Goal: Information Seeking & Learning: Learn about a topic

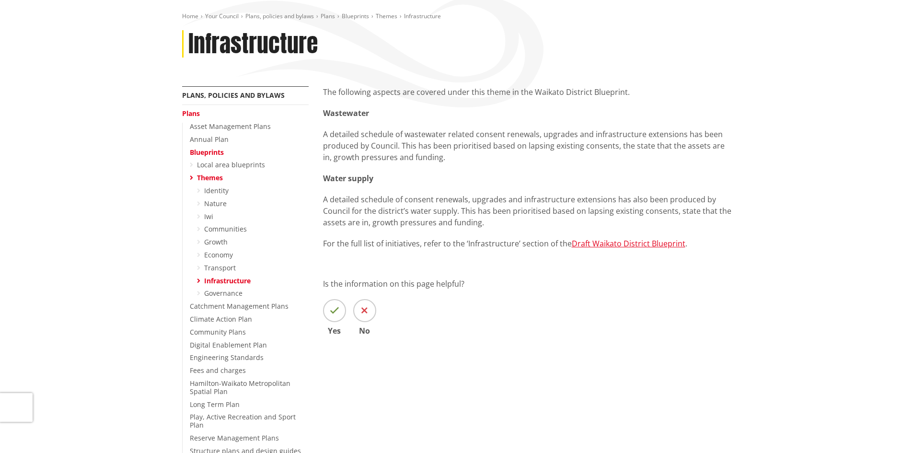
scroll to position [144, 0]
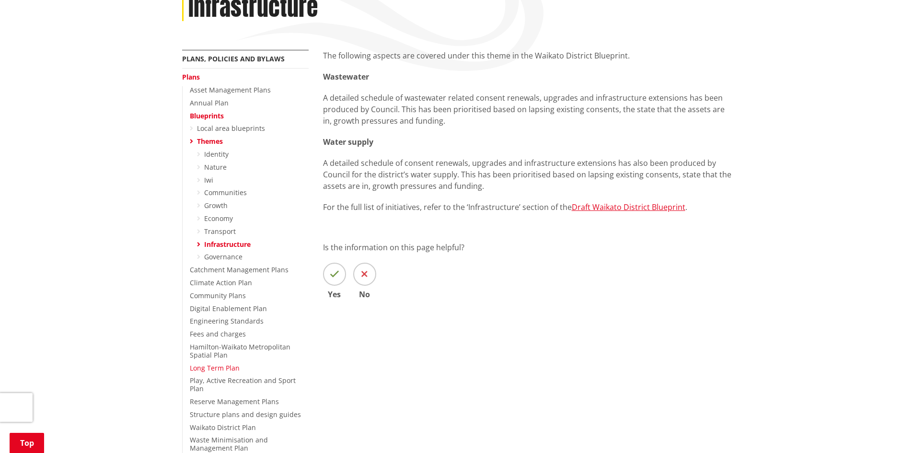
click at [210, 370] on link "Long Term Plan" at bounding box center [215, 367] width 50 height 9
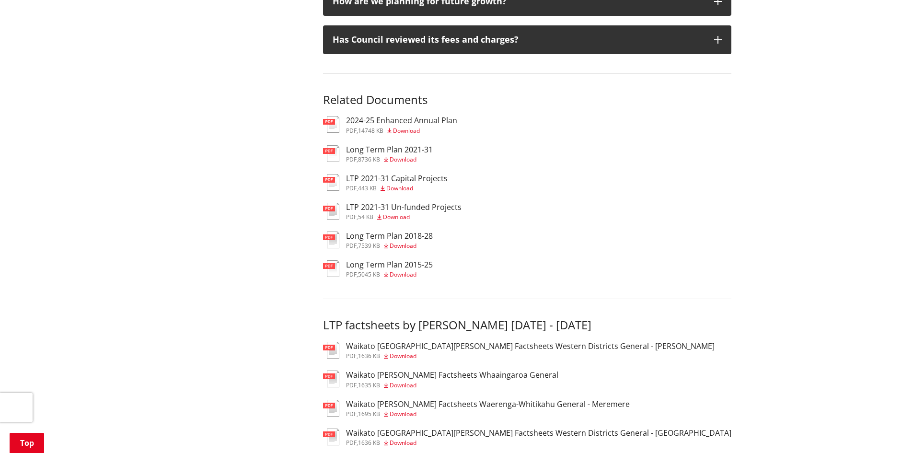
scroll to position [1438, 0]
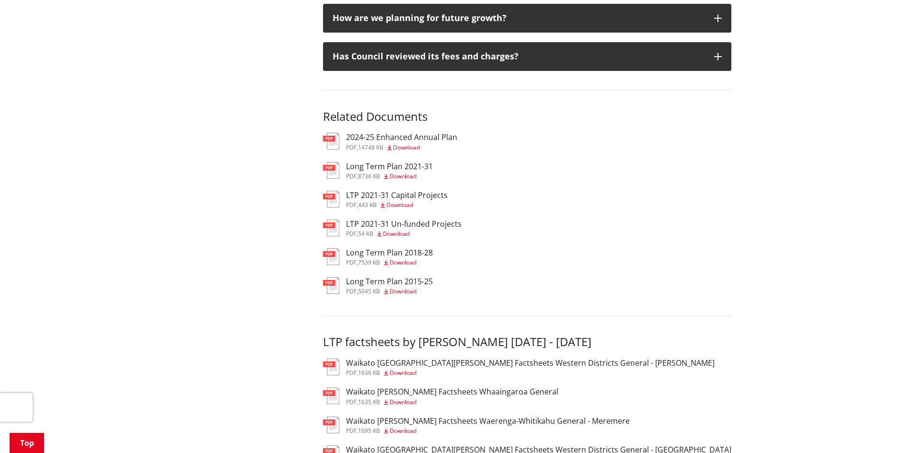
click at [623, 220] on div "LTP 2021-31 Un-funded Projects pdf , 54 KB Download" at bounding box center [527, 229] width 408 height 19
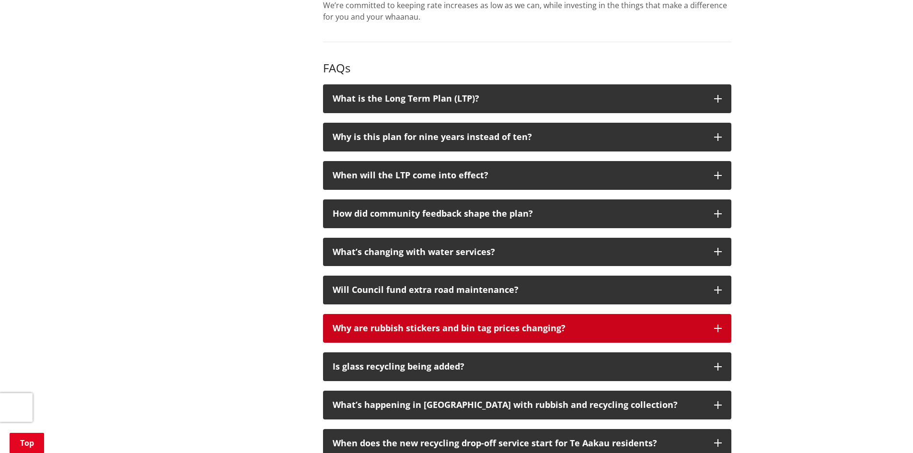
scroll to position [767, 0]
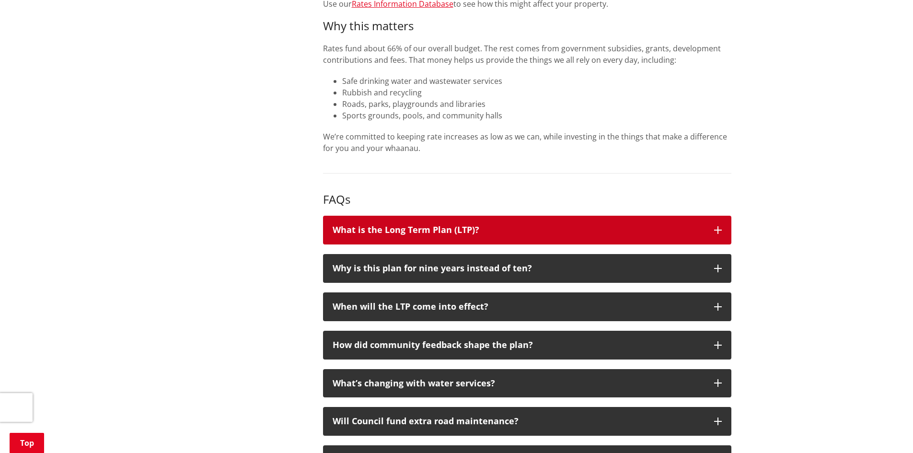
click at [612, 216] on button "What is the Long Term Plan (LTP)?" at bounding box center [527, 230] width 408 height 29
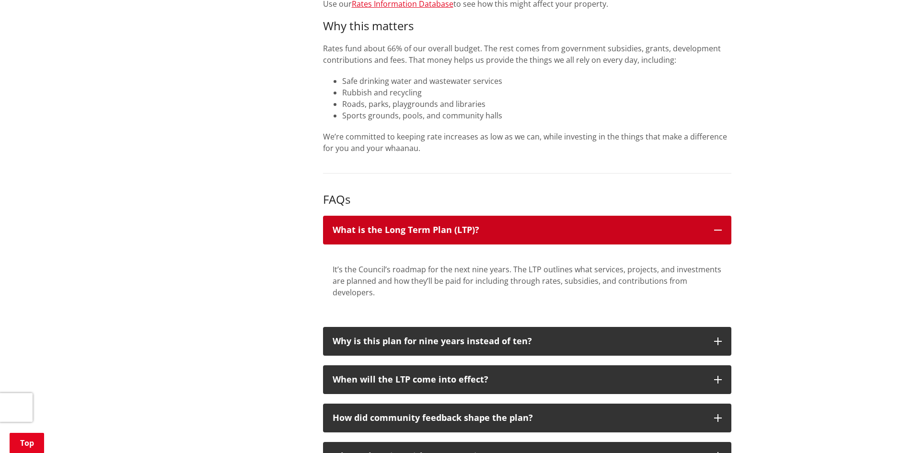
click at [612, 216] on button "What is the Long Term Plan (LTP)?" at bounding box center [527, 230] width 408 height 29
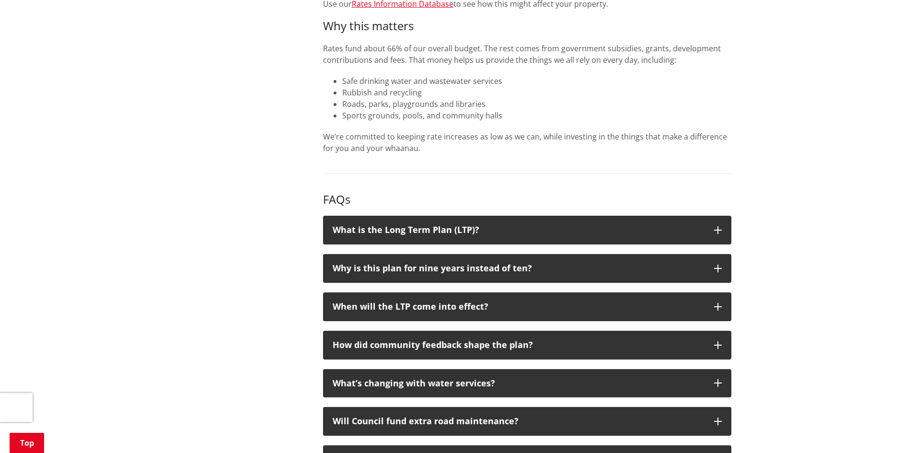
drag, startPoint x: 224, startPoint y: 160, endPoint x: 211, endPoint y: 154, distance: 14.0
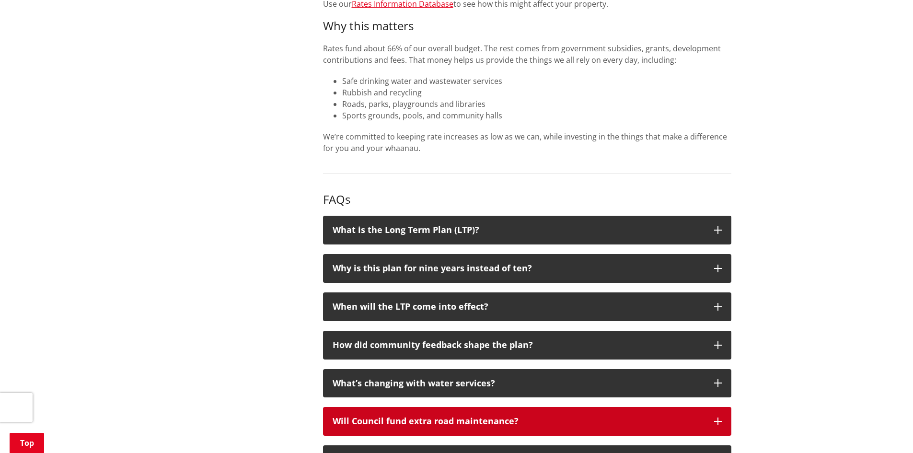
click at [379, 407] on button "Will Council fund extra road maintenance?" at bounding box center [527, 421] width 408 height 29
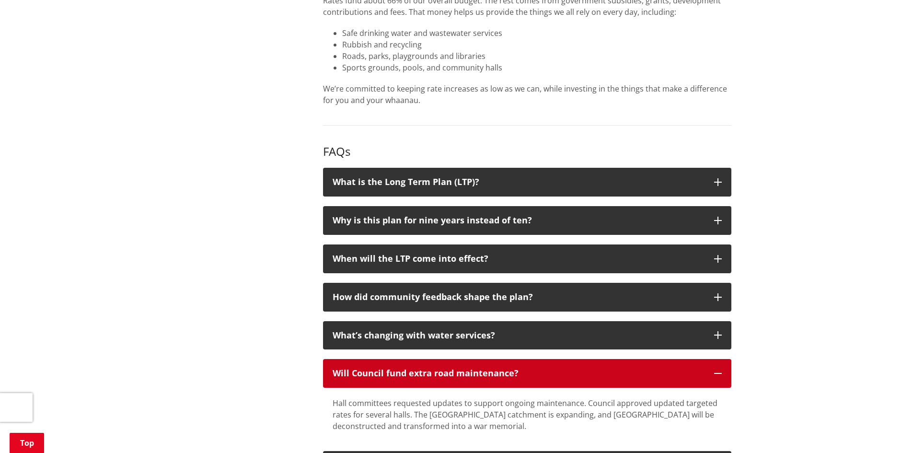
scroll to position [863, 0]
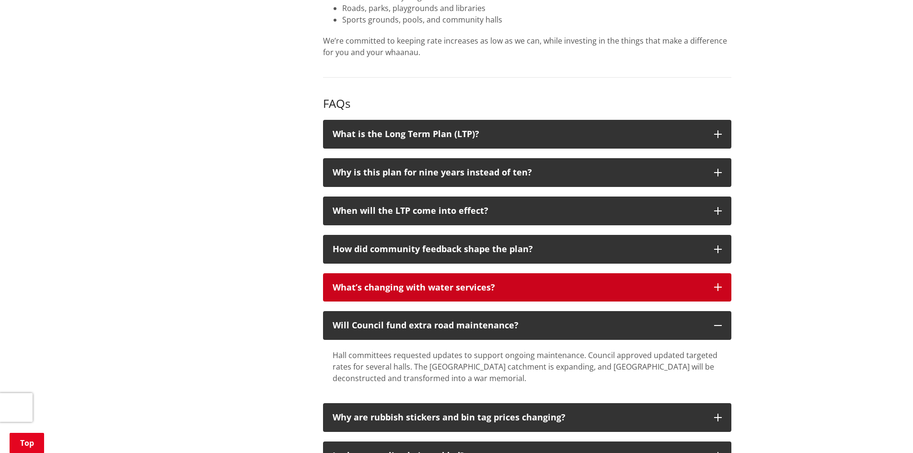
click at [492, 283] on div "What’s changing with water services?" at bounding box center [519, 288] width 372 height 10
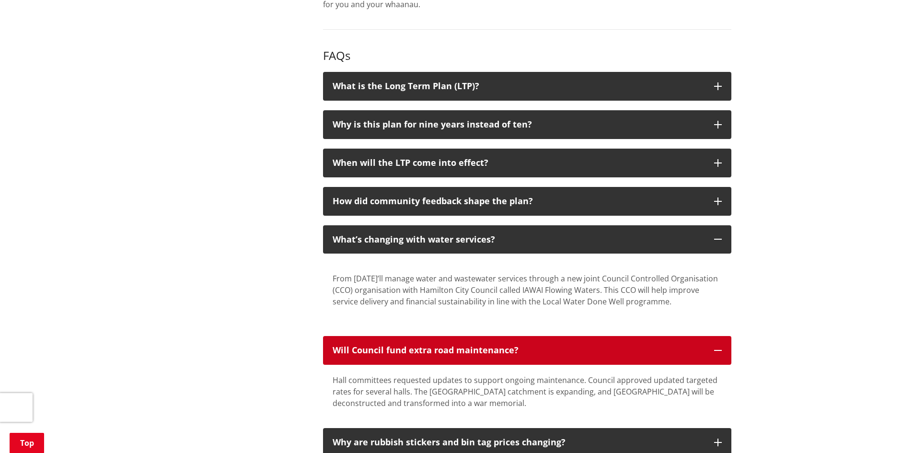
click at [482, 336] on button "Will Council fund extra road maintenance?" at bounding box center [527, 350] width 408 height 29
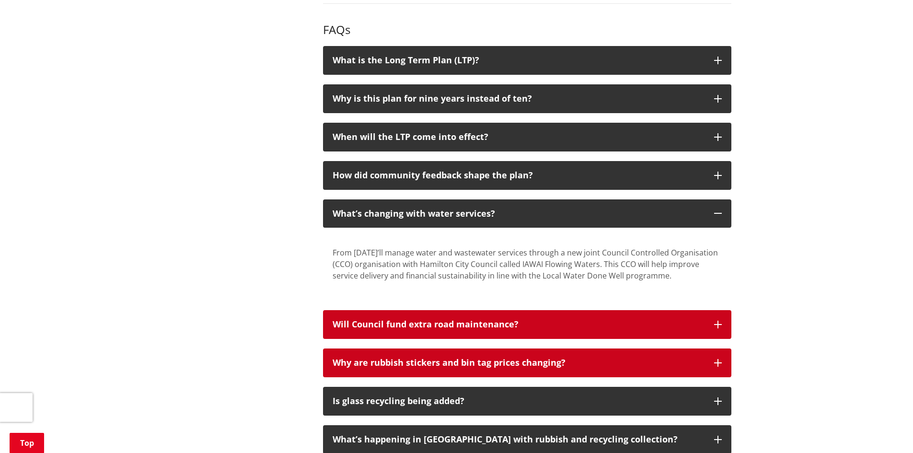
scroll to position [959, 0]
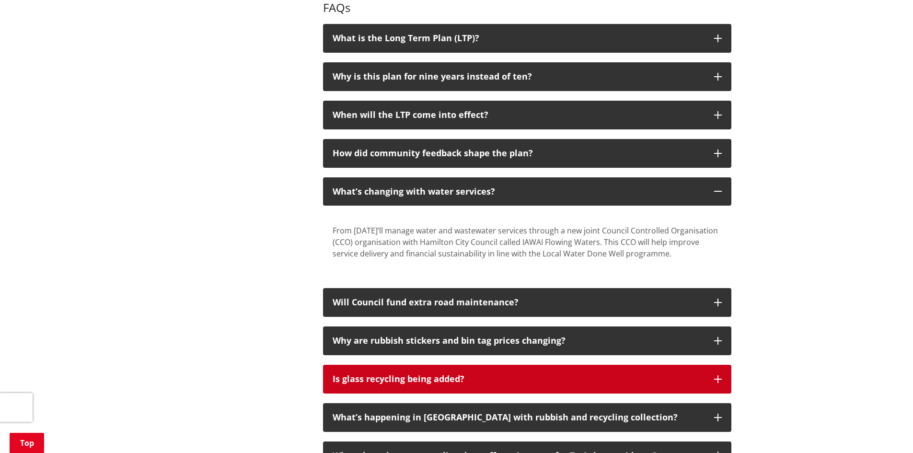
click at [440, 374] on div "Is glass recycling being added?" at bounding box center [519, 379] width 372 height 10
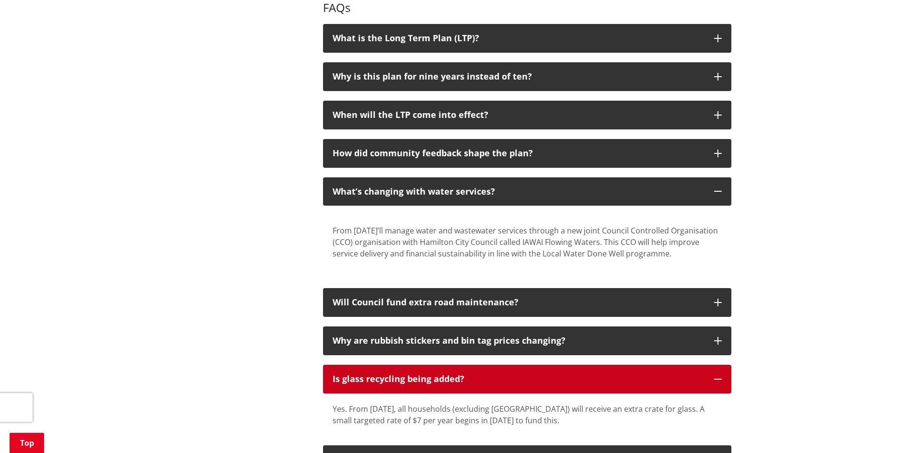
click at [418, 365] on button "Is glass recycling being added?" at bounding box center [527, 379] width 408 height 29
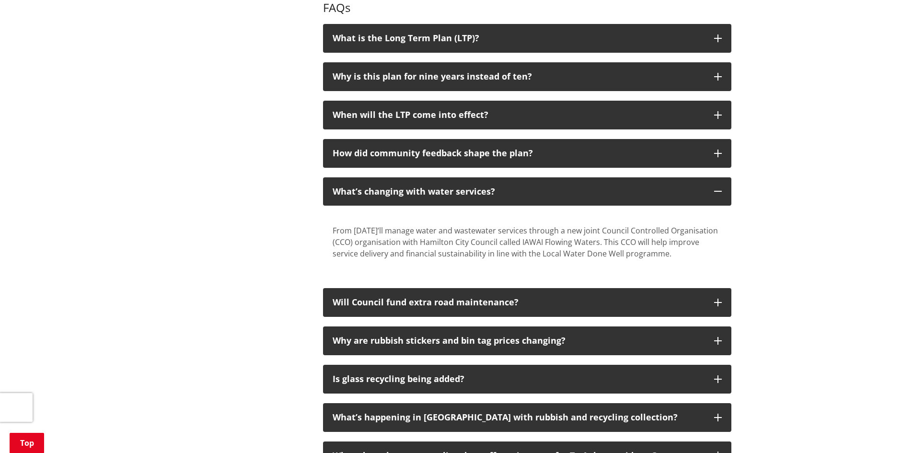
click at [224, 290] on div "More from this section Plans, policies and bylaws Plans Asset Management Plans …" at bounding box center [457, 408] width 564 height 2347
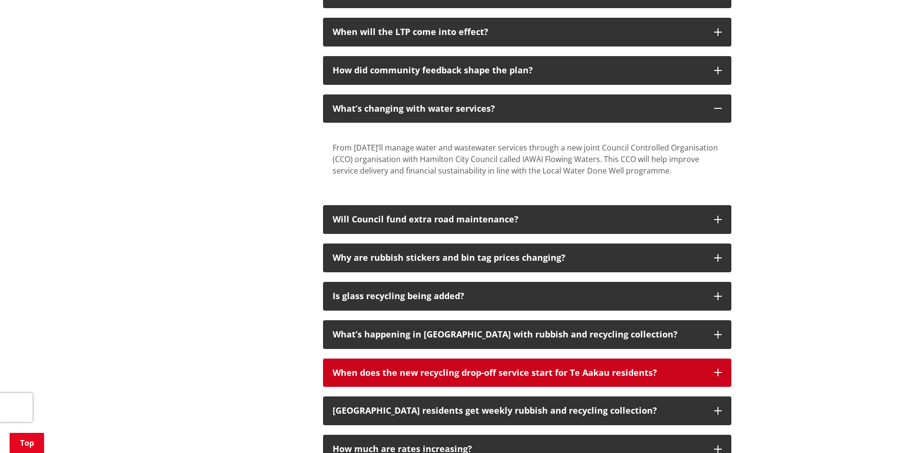
scroll to position [1103, 0]
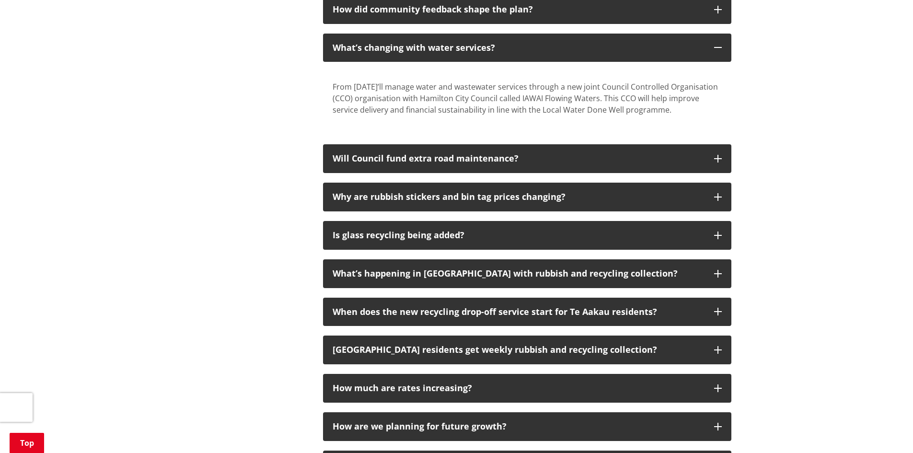
drag, startPoint x: 811, startPoint y: 219, endPoint x: 823, endPoint y: 221, distance: 11.7
click at [814, 220] on div "Home Your Council Plans, policies and bylaws Plans Long Term Plan Long Term Pla…" at bounding box center [456, 234] width 913 height 2483
click at [771, 238] on div "Home Your Council Plans, policies and bylaws Plans Long Term Plan Long Term Pla…" at bounding box center [456, 234] width 913 height 2483
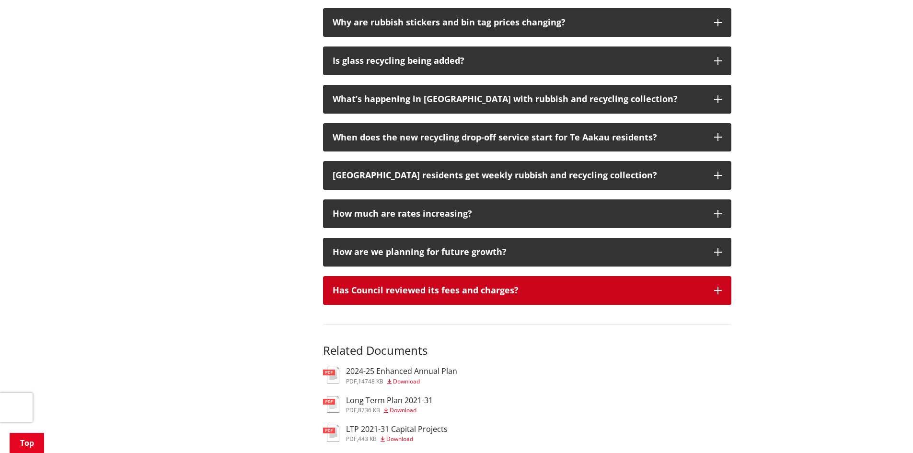
scroll to position [1294, 0]
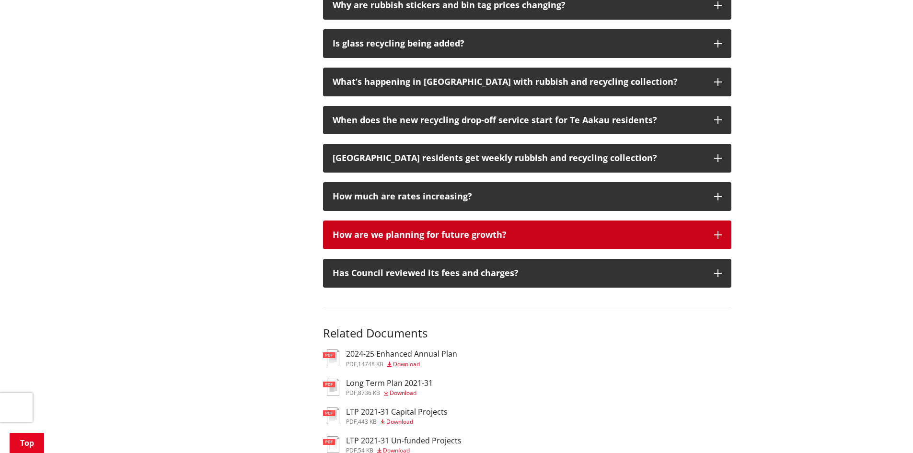
click at [417, 230] on div "How are we planning for future growth?" at bounding box center [519, 235] width 372 height 10
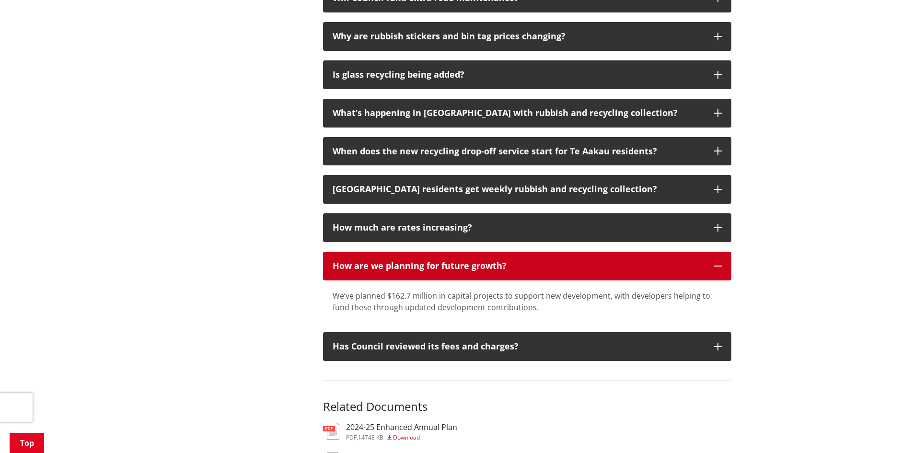
scroll to position [1246, 0]
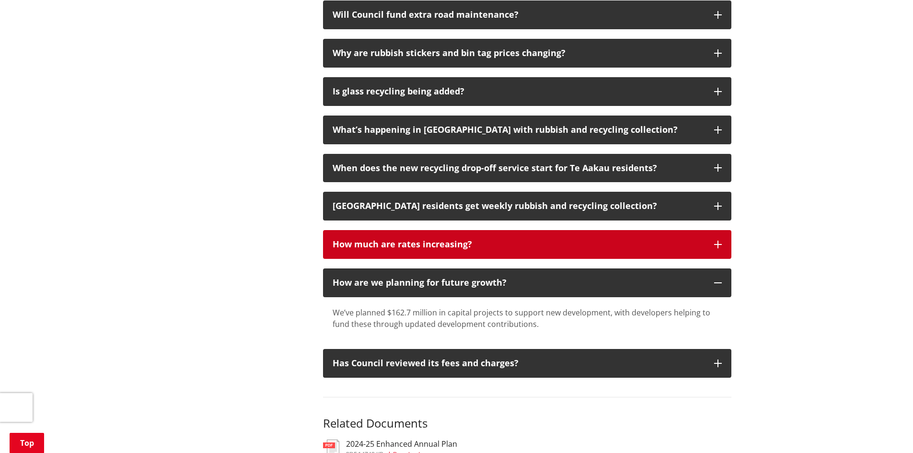
click at [481, 230] on button "How much are rates increasing?" at bounding box center [527, 244] width 408 height 29
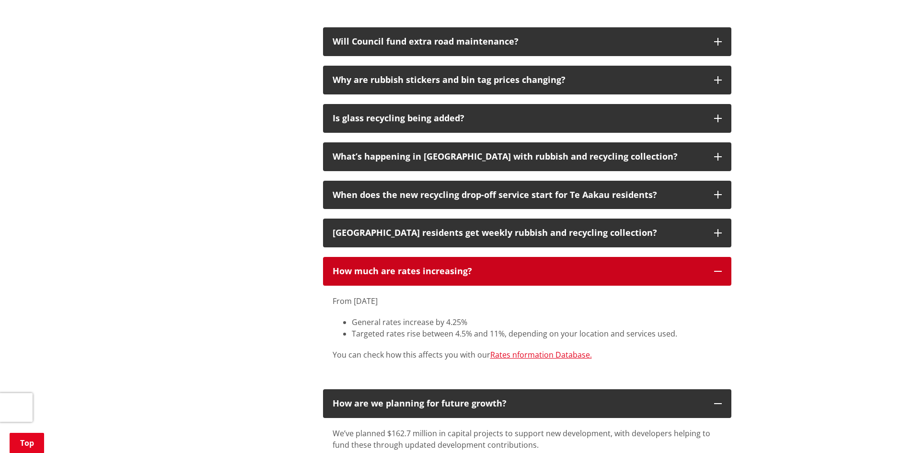
scroll to position [1198, 0]
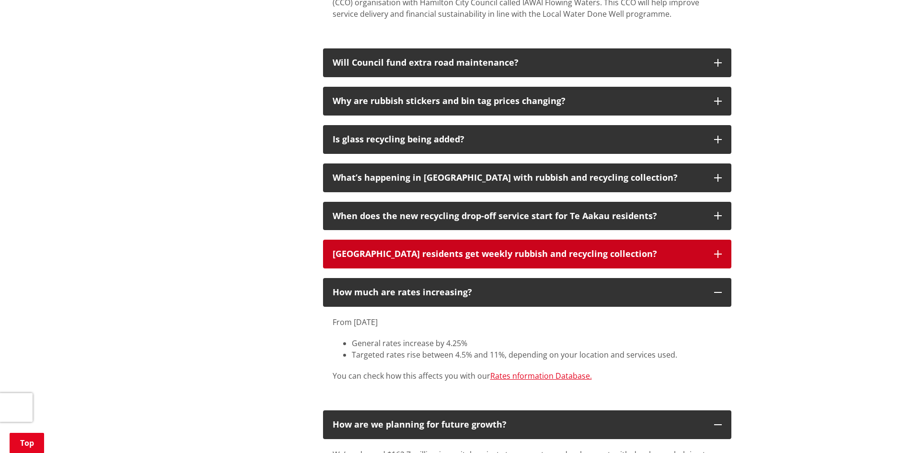
click at [650, 249] on div "Do Island Block Road residents get weekly rubbish and recycling collection?" at bounding box center [519, 254] width 372 height 10
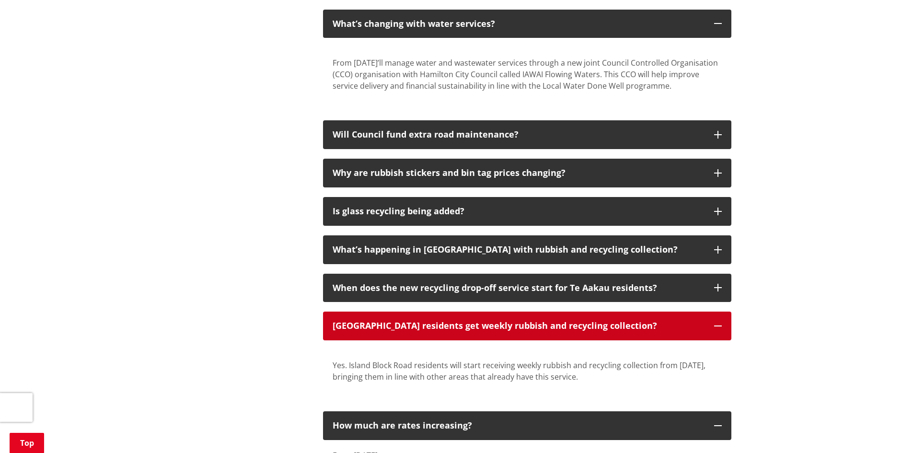
scroll to position [1103, 0]
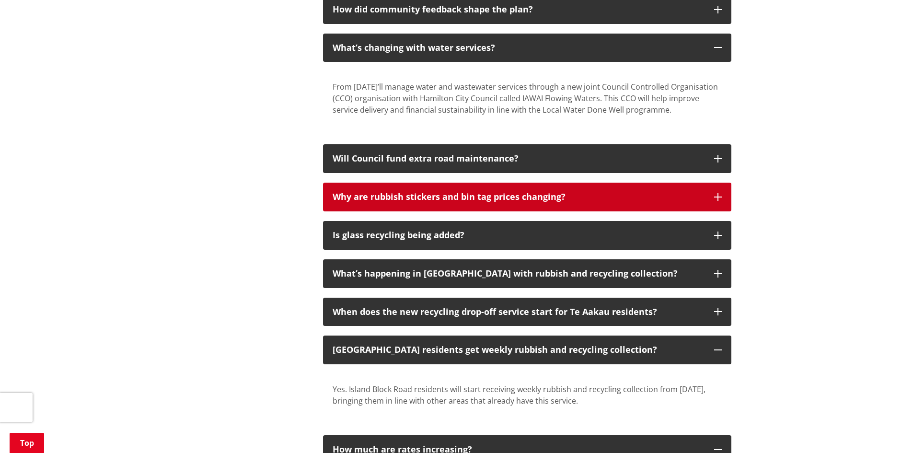
click at [584, 192] on div "Why are rubbish stickers and bin tag prices changing?" at bounding box center [519, 197] width 372 height 10
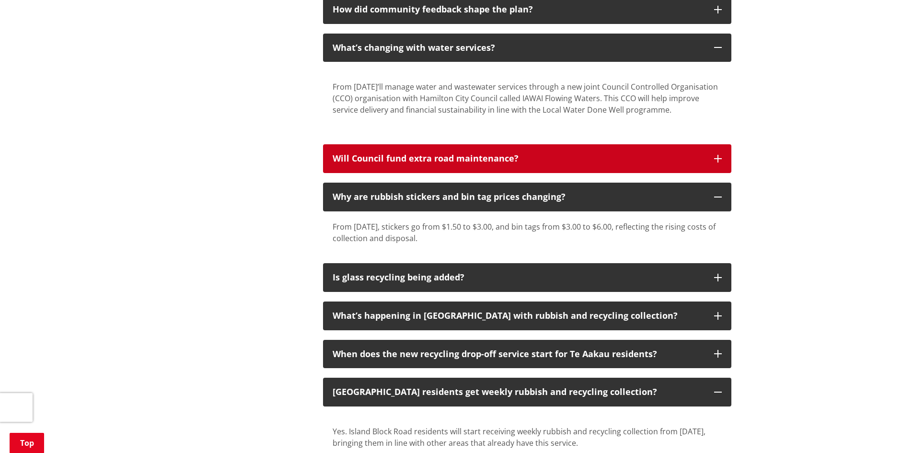
click at [540, 154] on div "Will Council fund extra road maintenance?" at bounding box center [519, 159] width 372 height 10
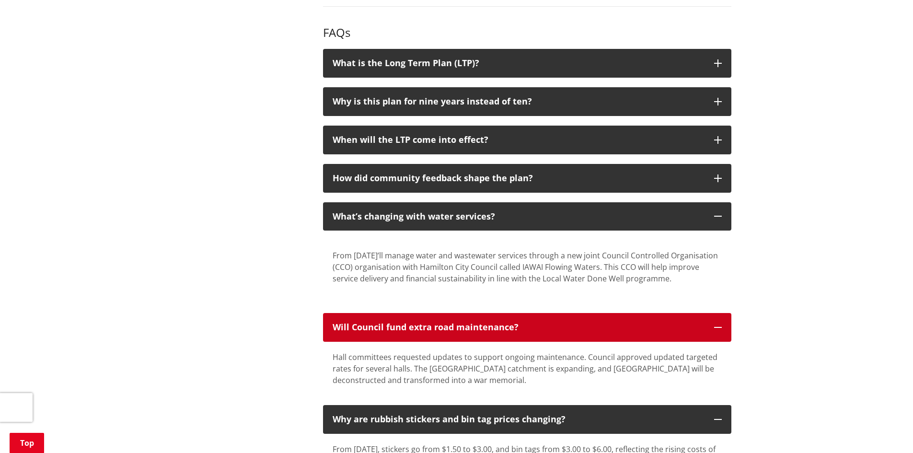
scroll to position [911, 0]
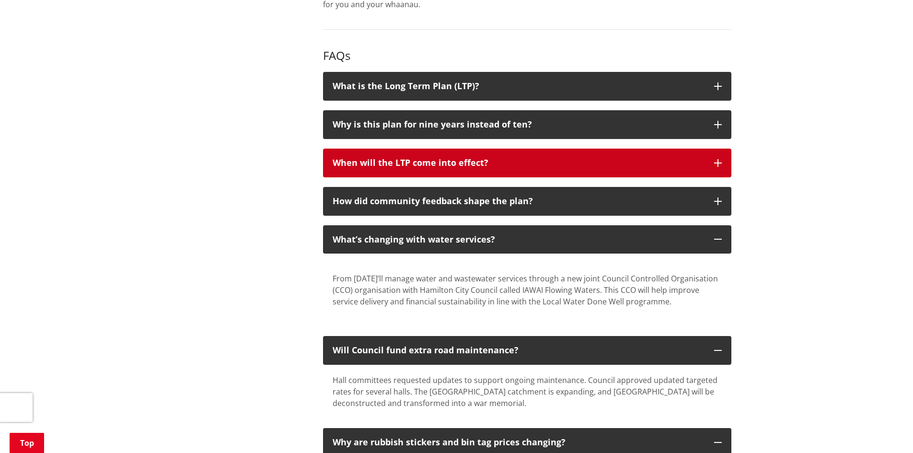
click at [568, 149] on button "When will the LTP come into effect?" at bounding box center [527, 163] width 408 height 29
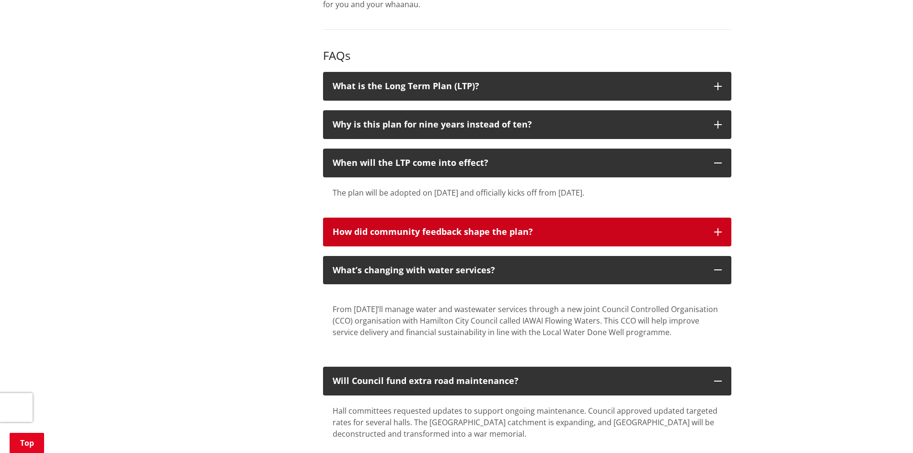
click at [562, 227] on div "How did community feedback shape the plan?" at bounding box center [519, 232] width 372 height 10
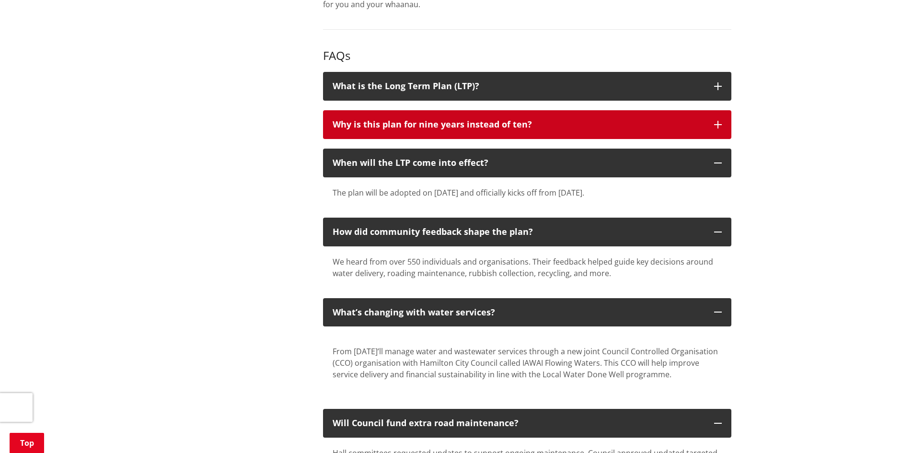
click at [498, 120] on div "Why is this plan for nine years instead of ten?" at bounding box center [519, 125] width 372 height 10
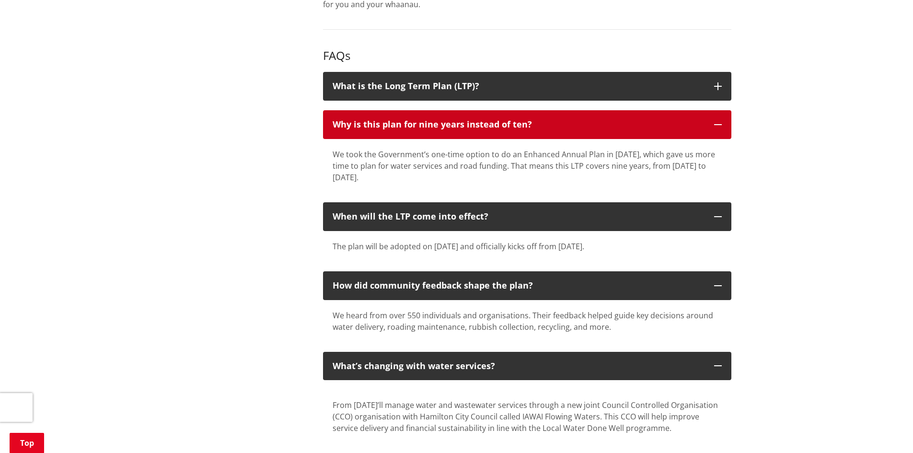
scroll to position [863, 0]
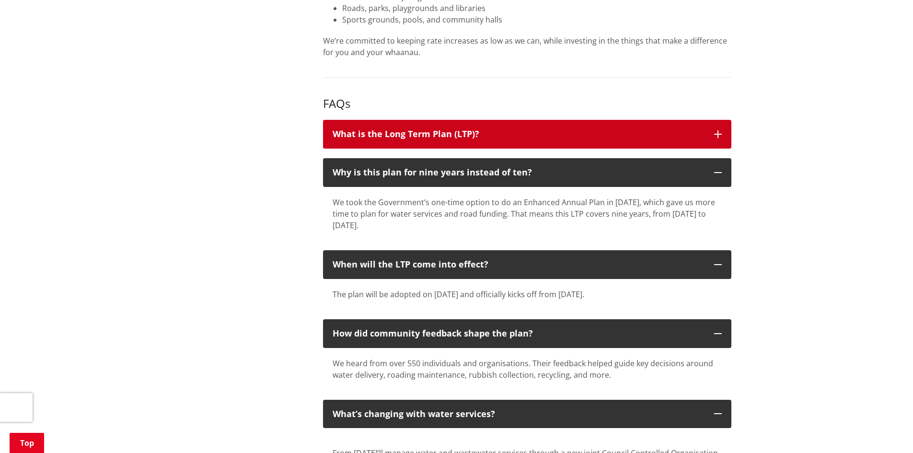
click at [423, 120] on button "What is the Long Term Plan (LTP)?" at bounding box center [527, 134] width 408 height 29
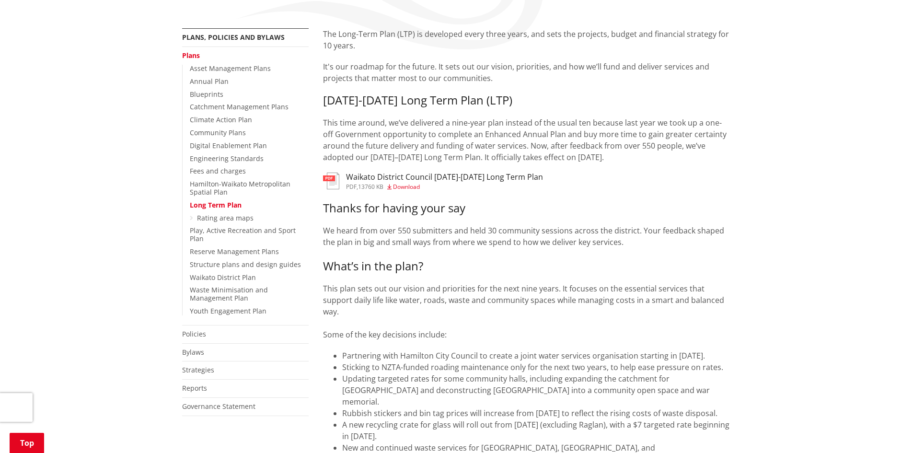
scroll to position [144, 0]
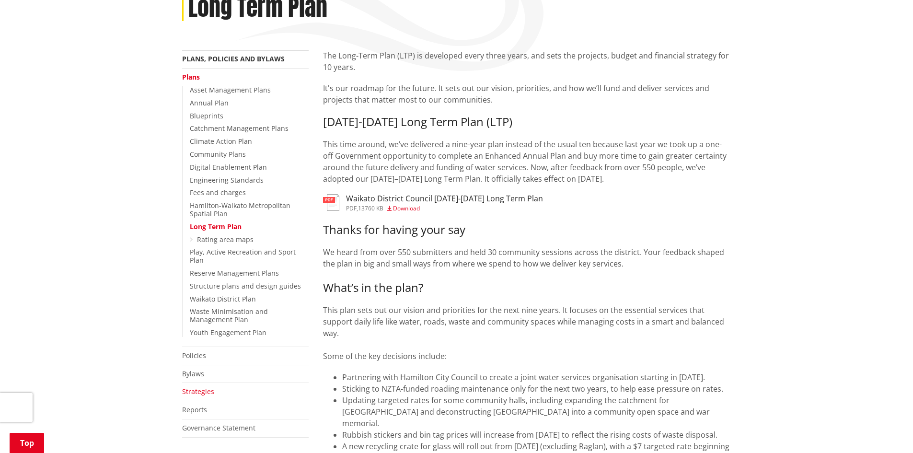
click at [202, 387] on link "Strategies" at bounding box center [198, 391] width 32 height 9
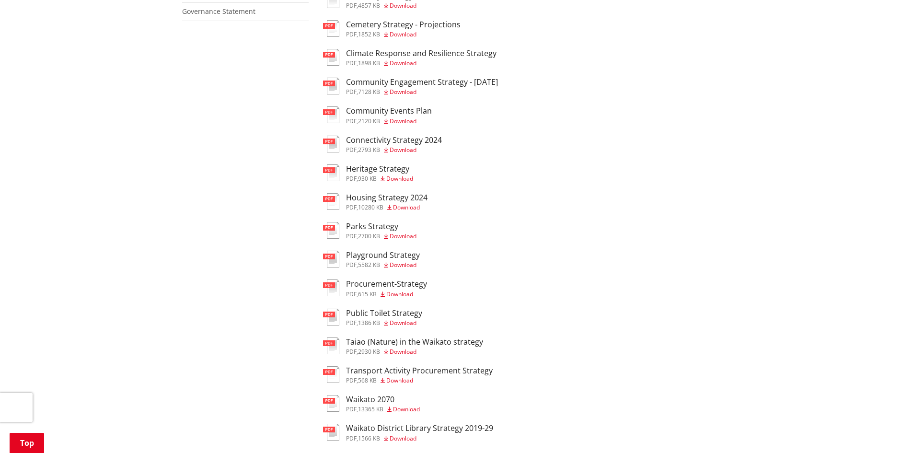
scroll to position [288, 0]
